Goal: Information Seeking & Learning: Learn about a topic

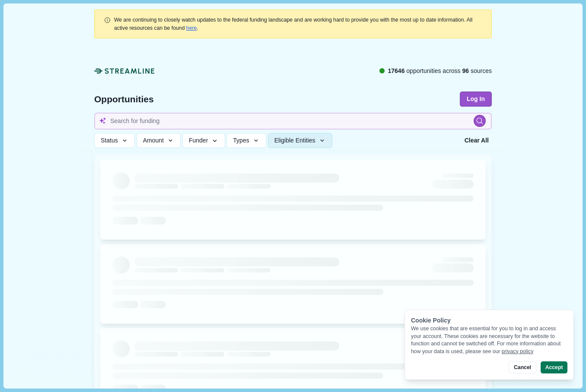
type input "energy"
